Goal: Task Accomplishment & Management: Manage account settings

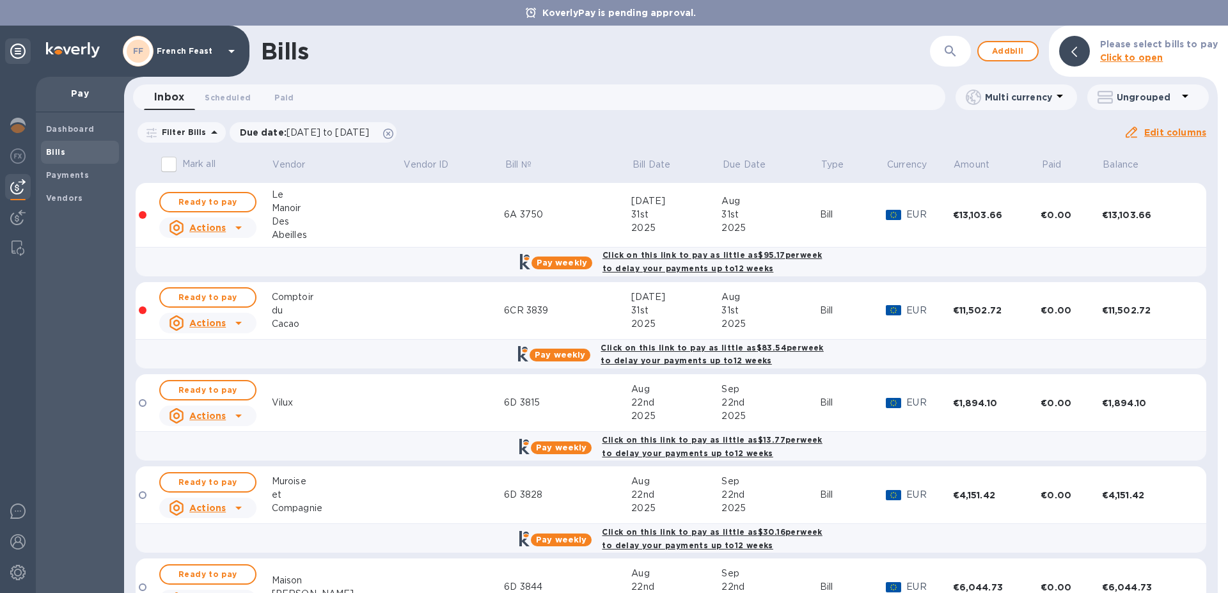
click at [841, 55] on form "​" at bounding box center [900, 51] width 142 height 31
click at [95, 338] on div "Dashboard Bills Payments Vendors" at bounding box center [80, 353] width 88 height 480
click at [756, 54] on div "Bills" at bounding box center [545, 51] width 568 height 27
click at [660, 95] on div "Inbox 0 Scheduled 0 Paid 0" at bounding box center [544, 97] width 801 height 26
click at [614, 95] on div "Inbox 0 Scheduled 0 Paid 0" at bounding box center [544, 97] width 801 height 26
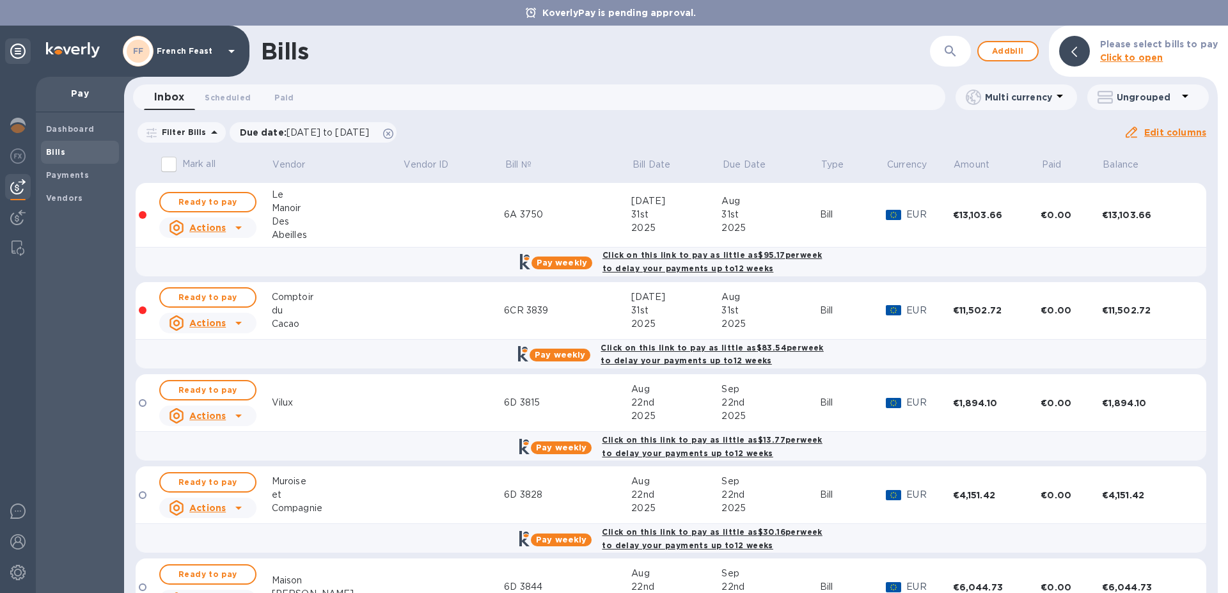
click at [610, 56] on div "Bills" at bounding box center [545, 51] width 568 height 27
click at [614, 123] on div "Filter Bills Due date : [DATE] to [DATE] Amount Paid Balance" at bounding box center [630, 132] width 988 height 24
click at [628, 34] on div "Bills ​ Add bill Please select bills to pay Click to open" at bounding box center [671, 51] width 1094 height 51
click at [627, 45] on div "Bills" at bounding box center [545, 51] width 568 height 27
click at [403, 508] on td at bounding box center [454, 495] width 102 height 58
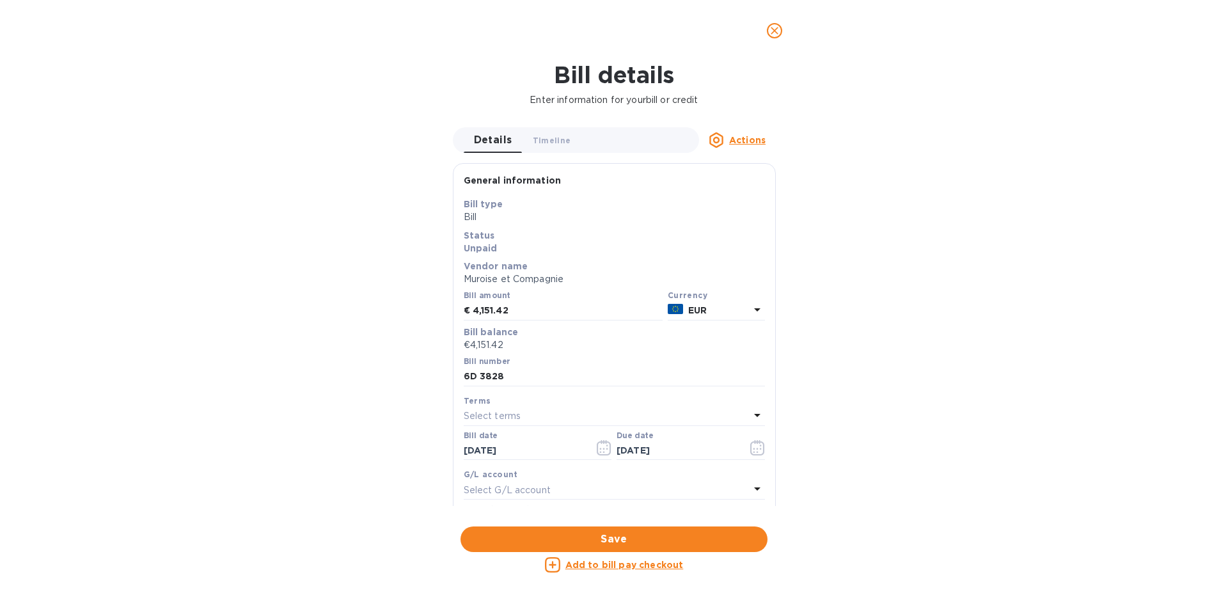
click at [1113, 423] on div "Bill details Enter information for your bill or credit Details 0 Timeline 0 Act…" at bounding box center [614, 326] width 1228 height 531
